Goal: Task Accomplishment & Management: Use online tool/utility

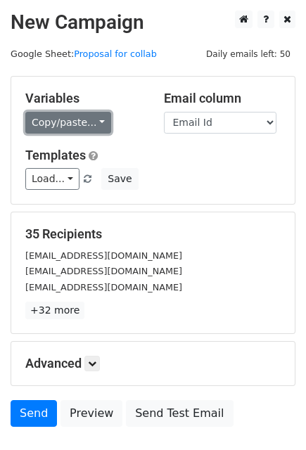
click at [83, 120] on link "Copy/paste..." at bounding box center [68, 123] width 86 height 22
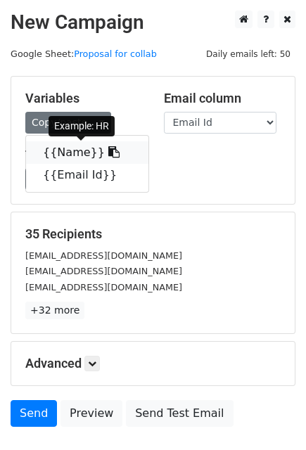
click at [56, 155] on link "{{Name}}" at bounding box center [87, 152] width 122 height 23
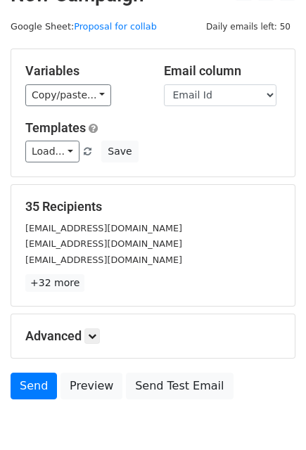
scroll to position [96, 0]
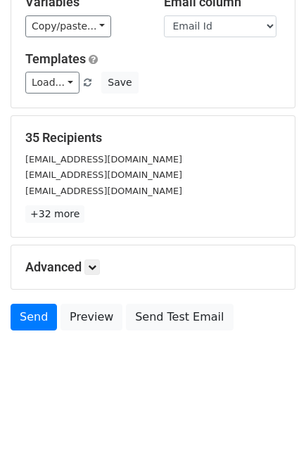
click at [86, 271] on h5 "Advanced" at bounding box center [152, 266] width 255 height 15
click at [91, 269] on icon at bounding box center [92, 267] width 8 height 8
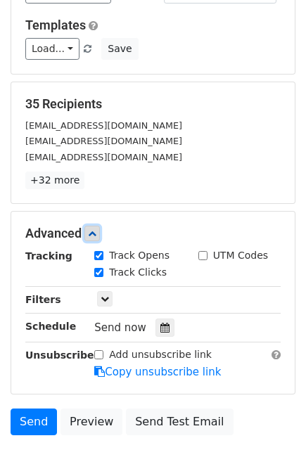
scroll to position [131, 0]
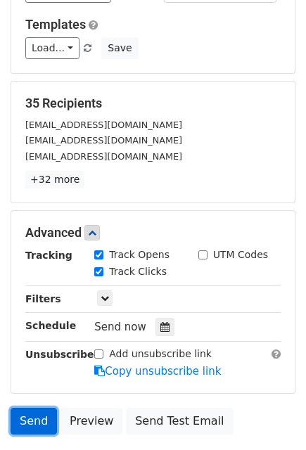
click at [26, 425] on link "Send" at bounding box center [34, 421] width 46 height 27
